Goal: Obtain resource: Download file/media

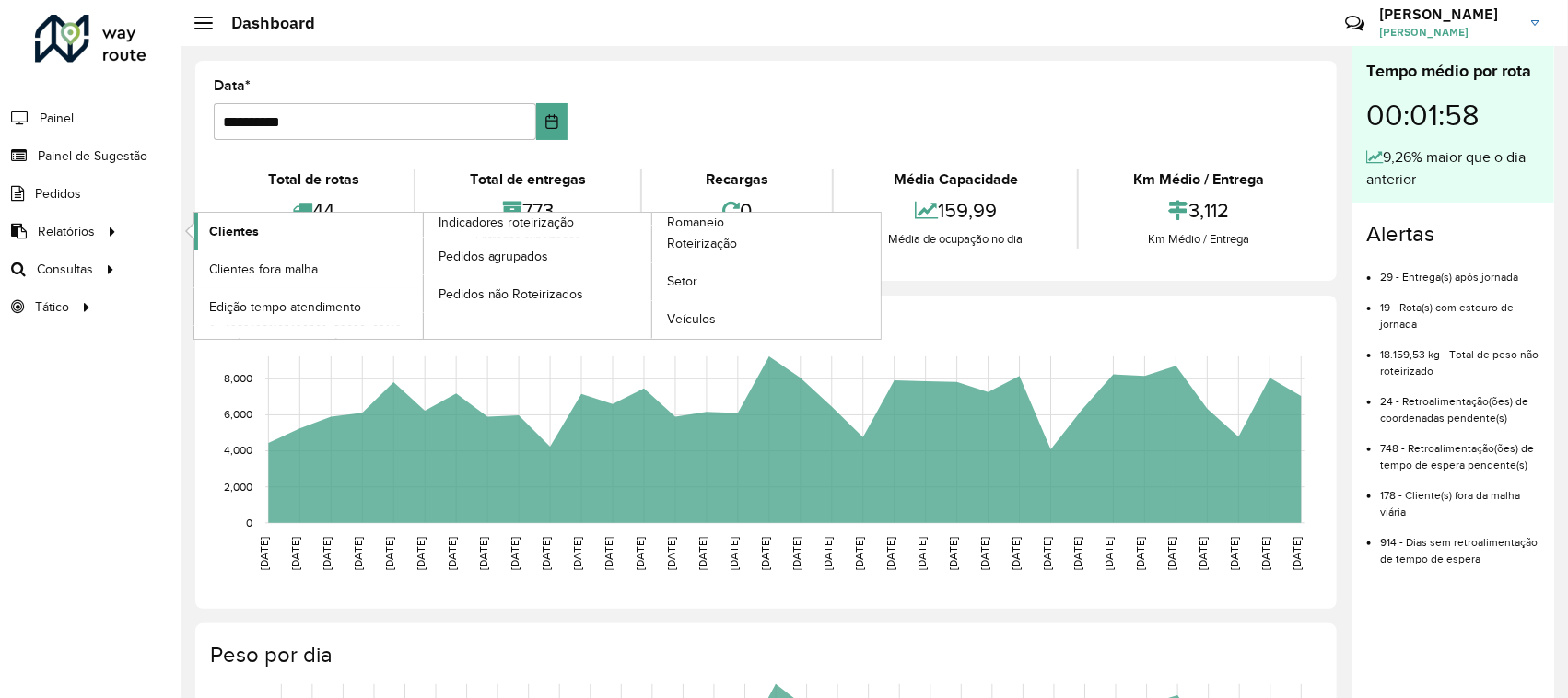
click at [261, 235] on link "Clientes" at bounding box center [308, 231] width 228 height 37
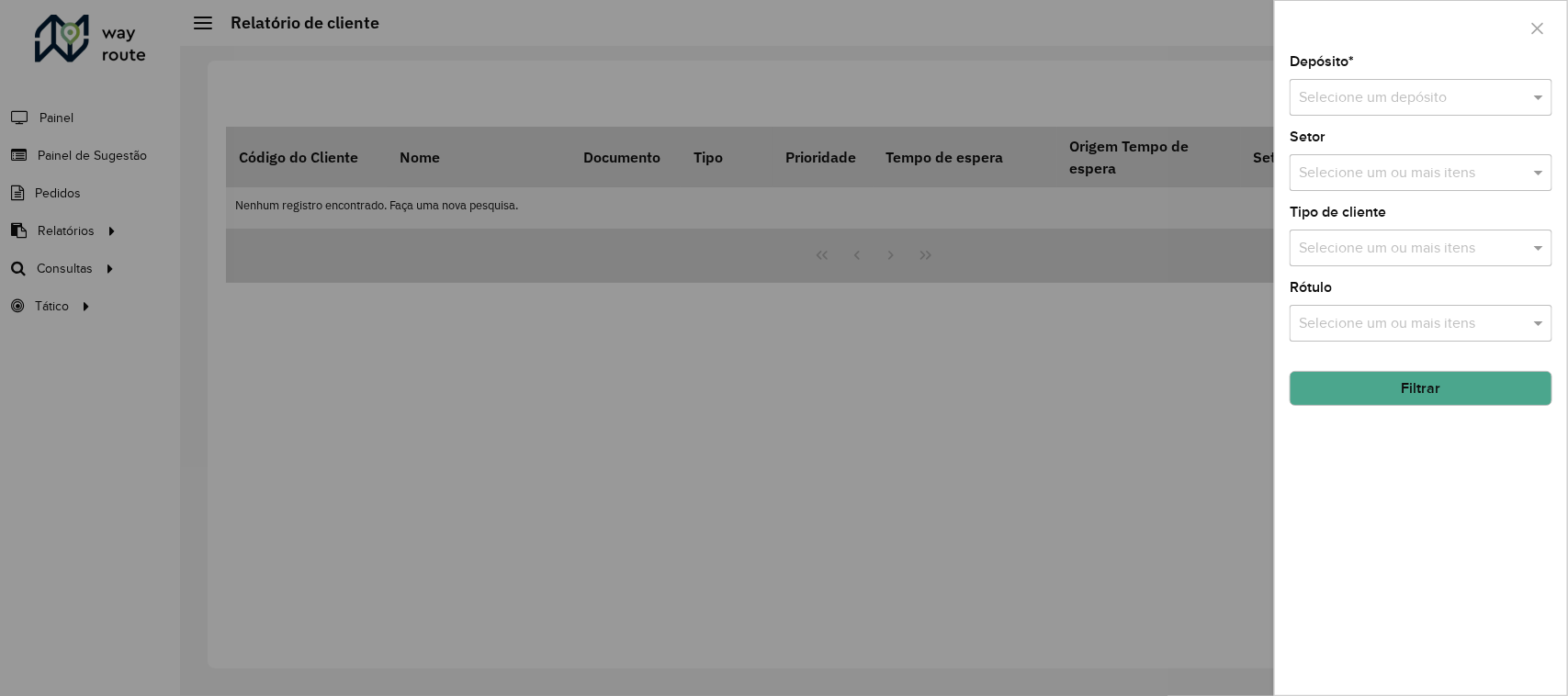
click at [1420, 90] on input "text" at bounding box center [1403, 98] width 208 height 22
click at [1406, 164] on div "CDD Suzano" at bounding box center [1422, 151] width 261 height 31
click at [1403, 254] on input "text" at bounding box center [1412, 249] width 235 height 22
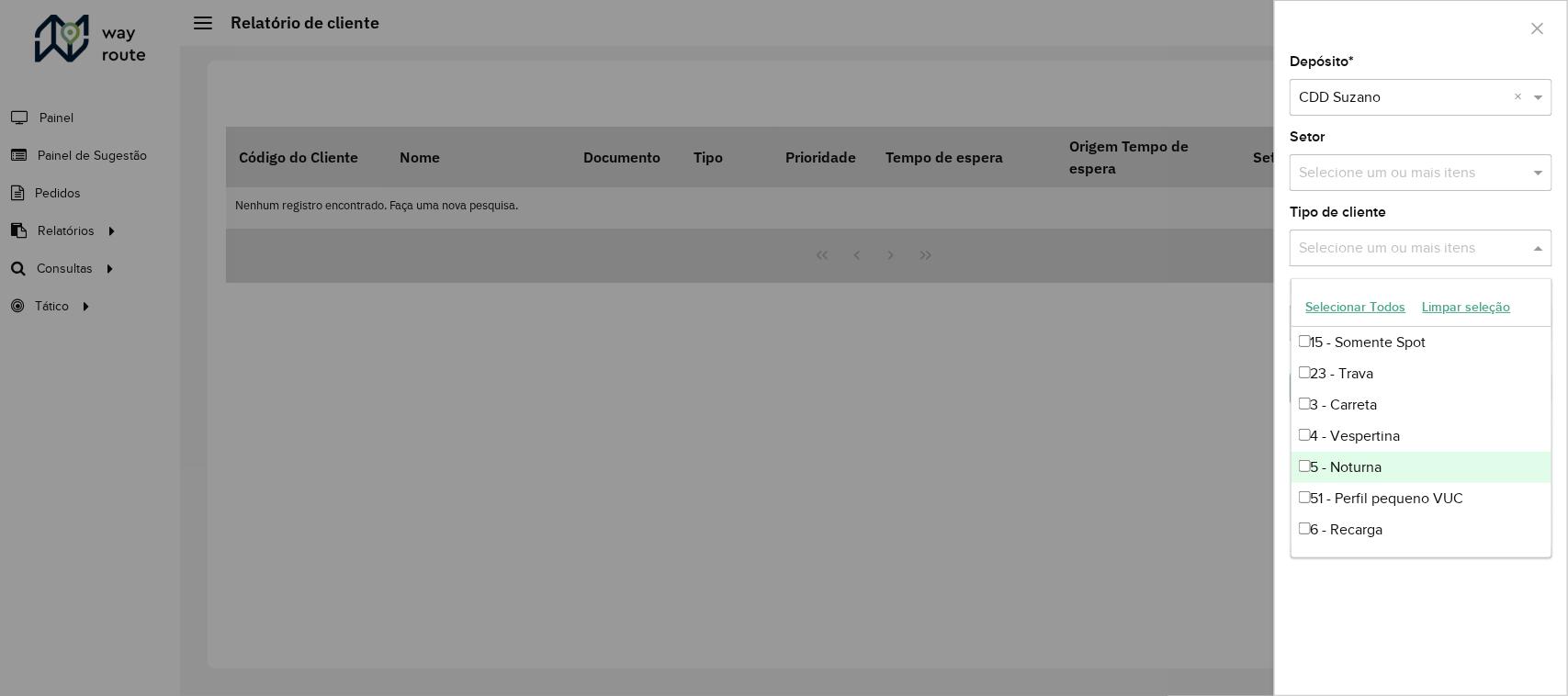
click at [1402, 475] on div "5 - Noturna" at bounding box center [1422, 467] width 261 height 31
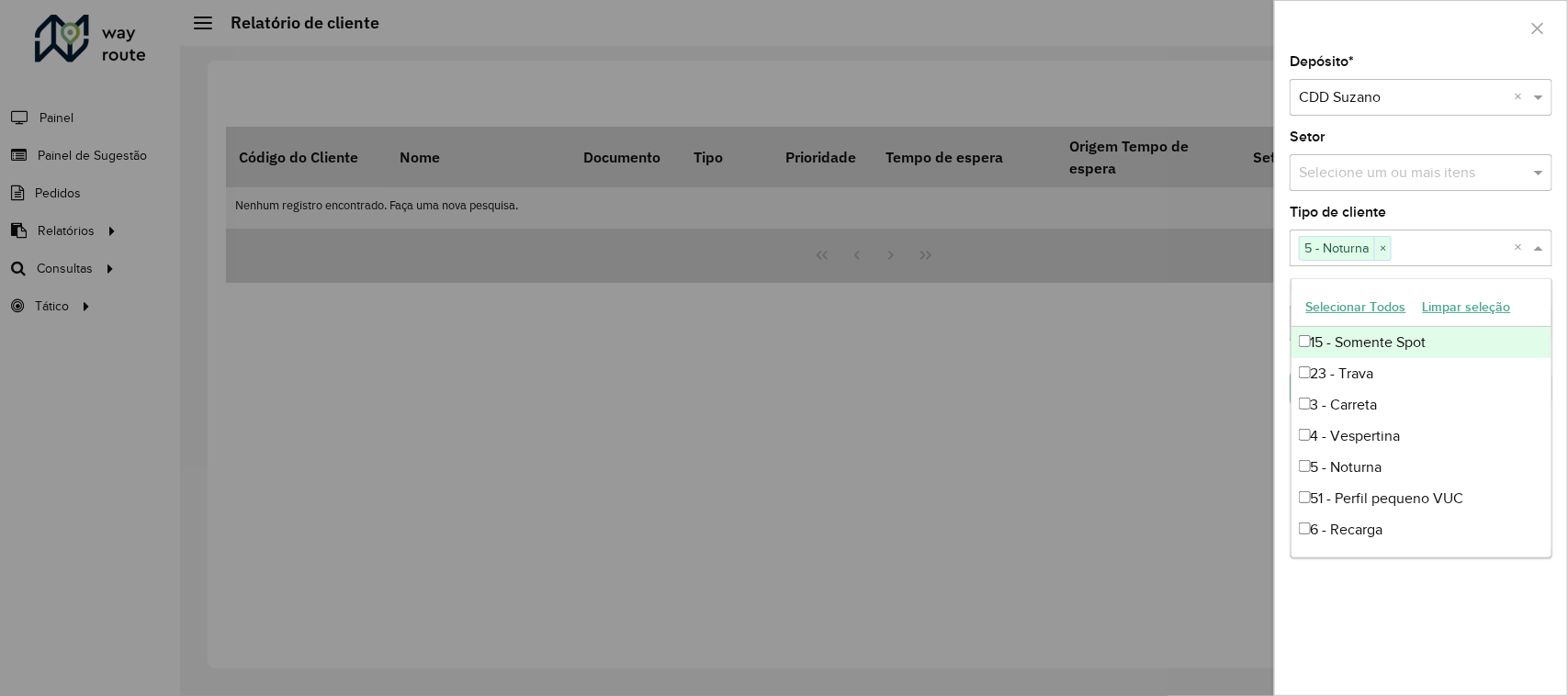
click at [1431, 215] on div "Tipo de cliente Selecione um ou mais itens 5 - Noturna × ×" at bounding box center [1421, 236] width 262 height 61
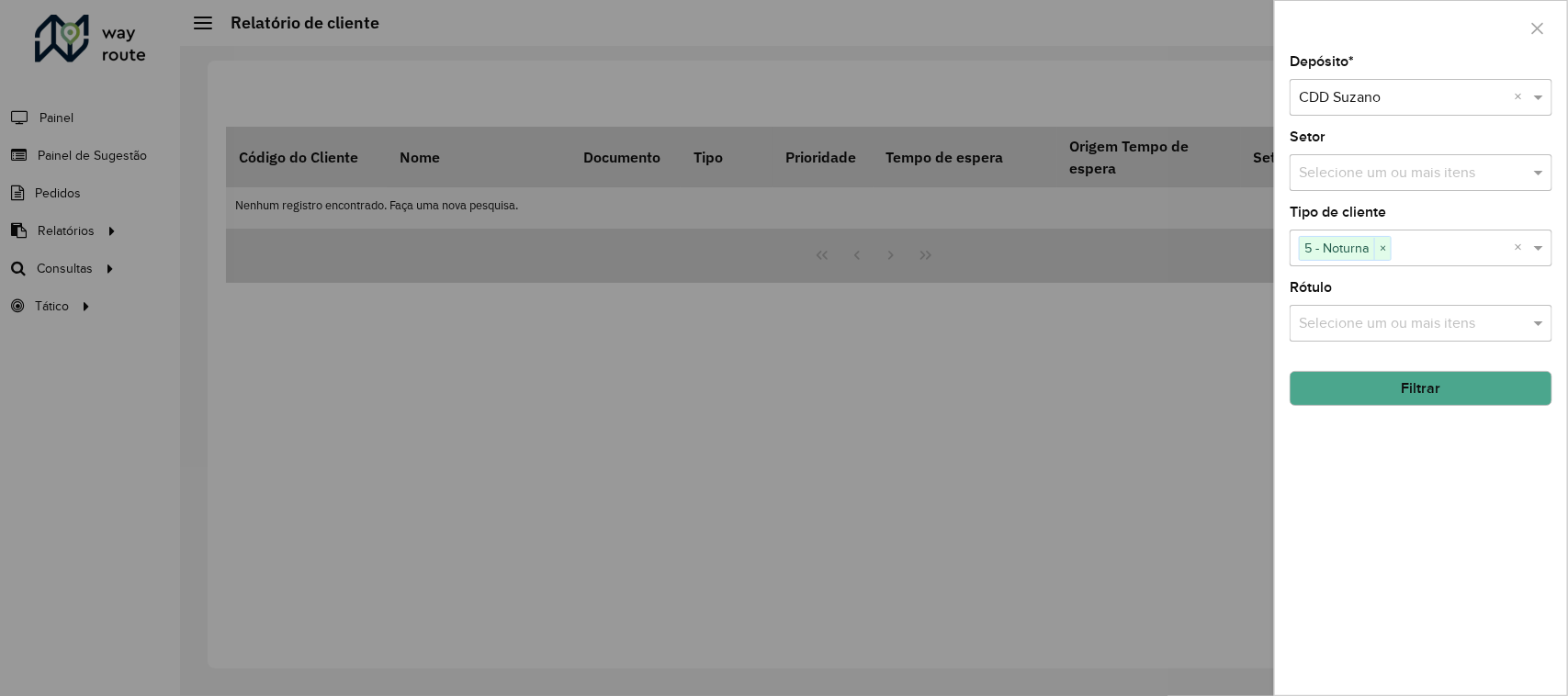
click at [1376, 398] on button "Filtrar" at bounding box center [1421, 388] width 262 height 35
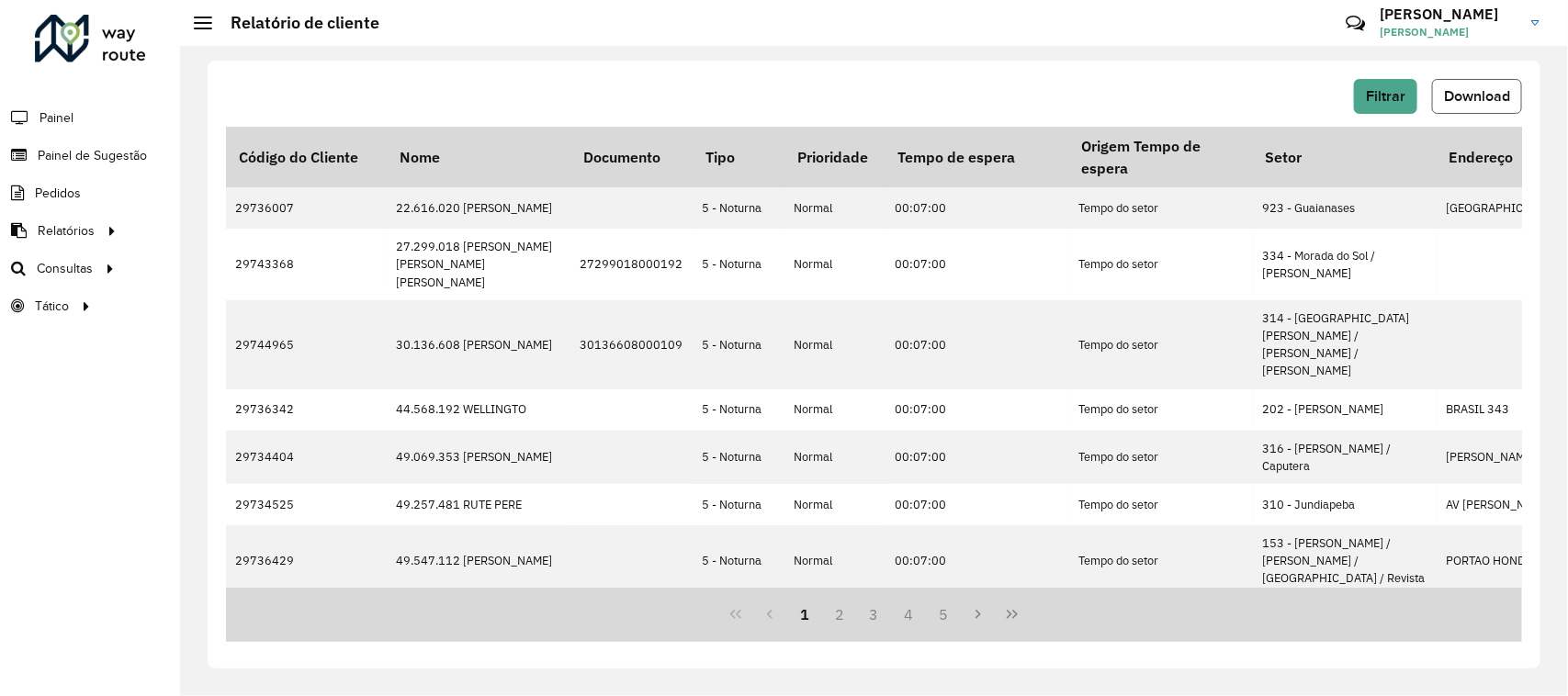
click at [1453, 104] on button "Download" at bounding box center [1477, 96] width 90 height 35
